Goal: Task Accomplishment & Management: Manage account settings

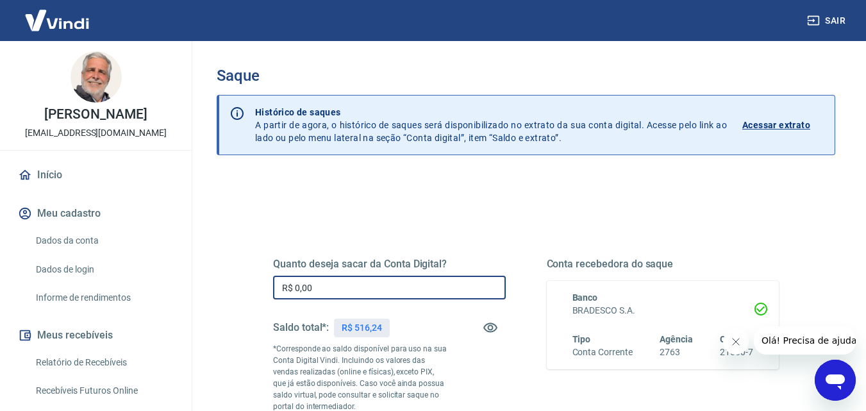
drag, startPoint x: 298, startPoint y: 285, endPoint x: 375, endPoint y: 285, distance: 76.9
click at [375, 285] on input "R$ 0,00" at bounding box center [389, 288] width 233 height 24
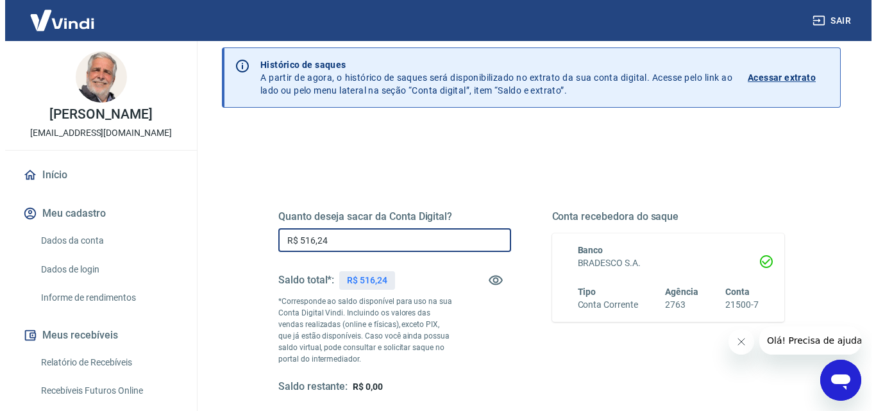
scroll to position [128, 0]
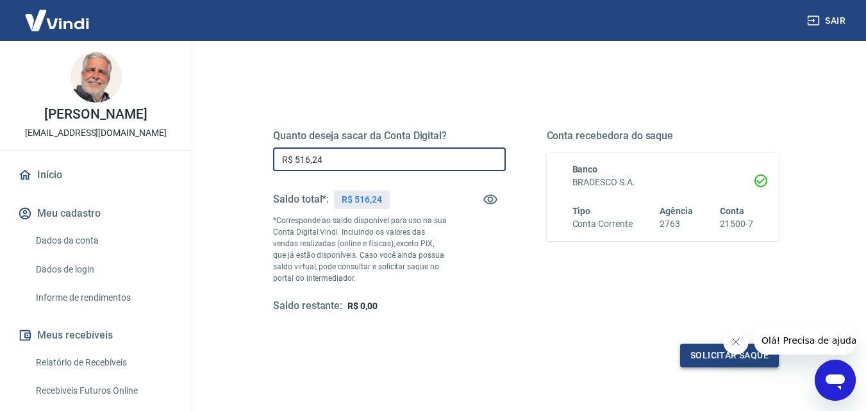
type input "R$ 516,24"
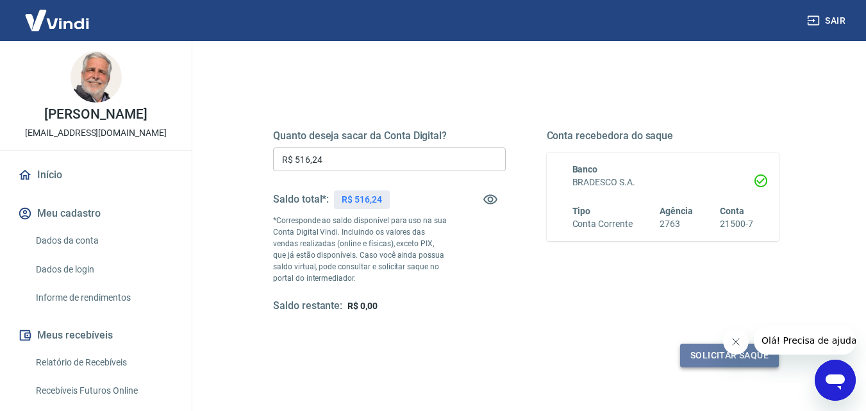
click at [701, 356] on button "Solicitar saque" at bounding box center [729, 356] width 99 height 24
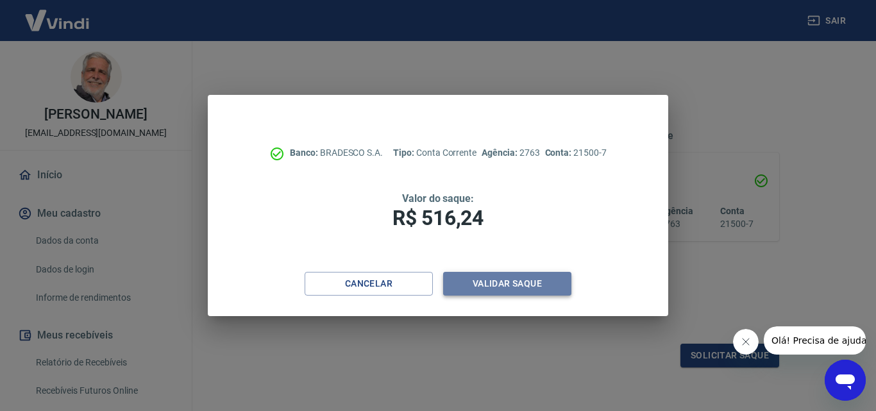
click at [490, 285] on button "Validar saque" at bounding box center [507, 284] width 128 height 24
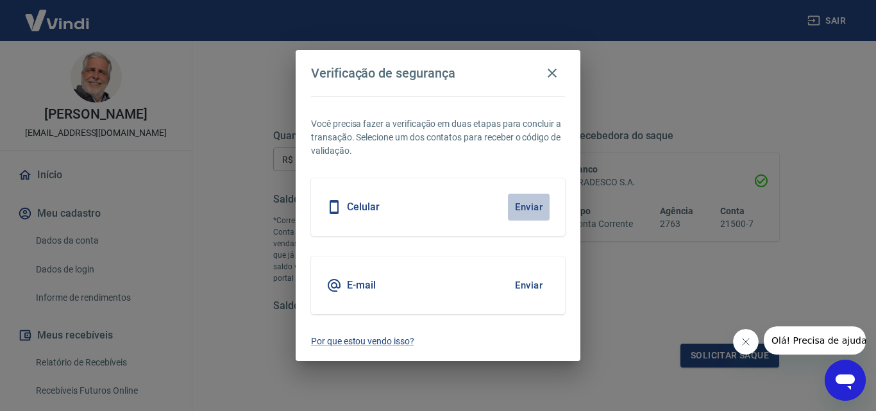
drag, startPoint x: 519, startPoint y: 202, endPoint x: 515, endPoint y: 150, distance: 52.1
click at [516, 200] on button "Enviar" at bounding box center [529, 207] width 42 height 27
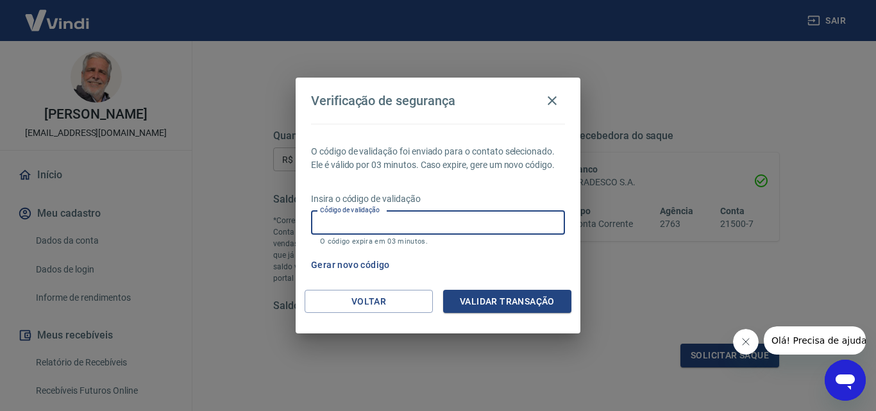
click at [337, 220] on input "Código de validação" at bounding box center [438, 223] width 254 height 24
type input "532703"
click at [500, 297] on button "Validar transação" at bounding box center [507, 302] width 128 height 24
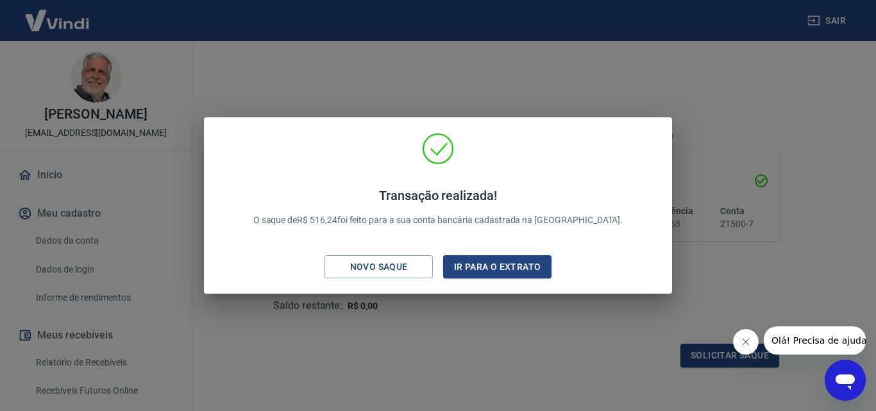
click at [403, 314] on div "Transação realizada! O saque de R$ 516,24 foi feito para a sua conta bancária c…" at bounding box center [438, 205] width 876 height 411
